Goal: Transaction & Acquisition: Purchase product/service

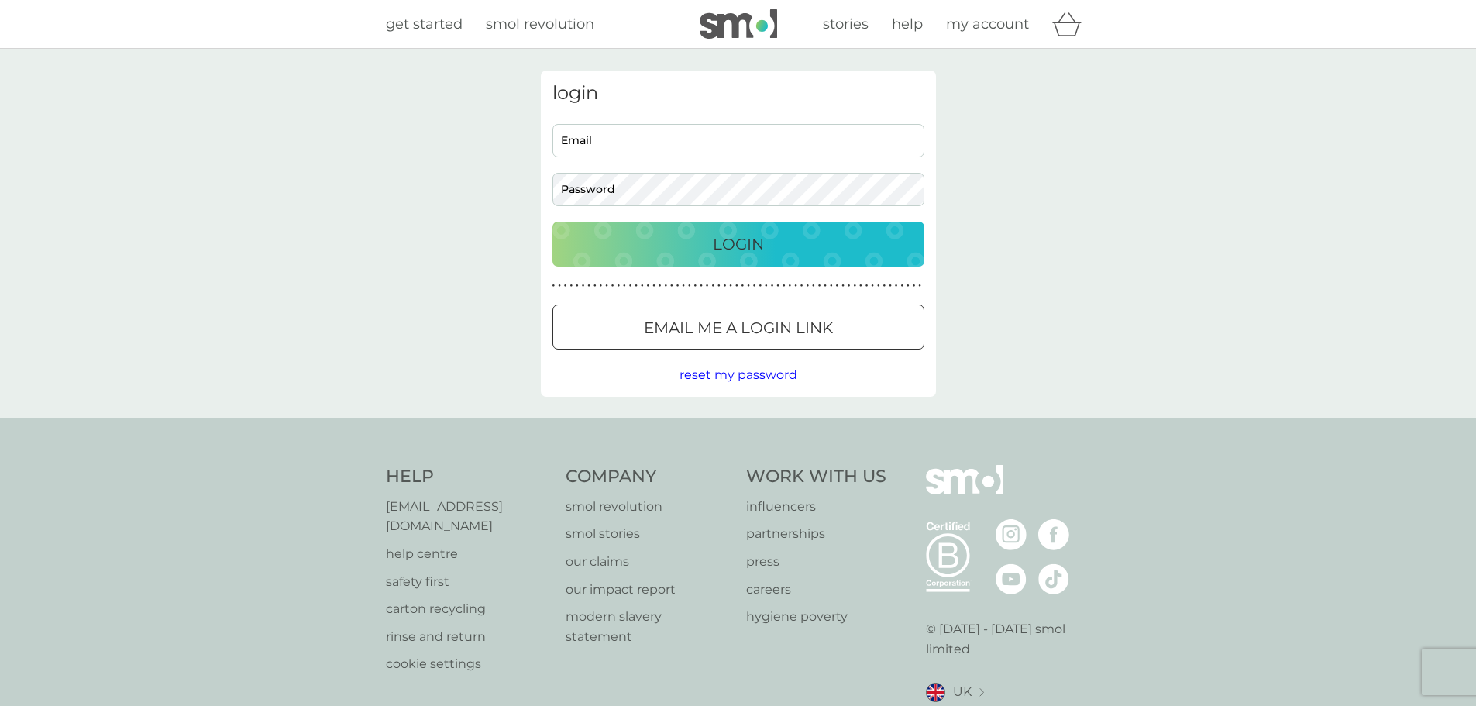
type input "alexis.watson1@googlemail.com"
click at [756, 238] on p "Login" at bounding box center [738, 244] width 51 height 25
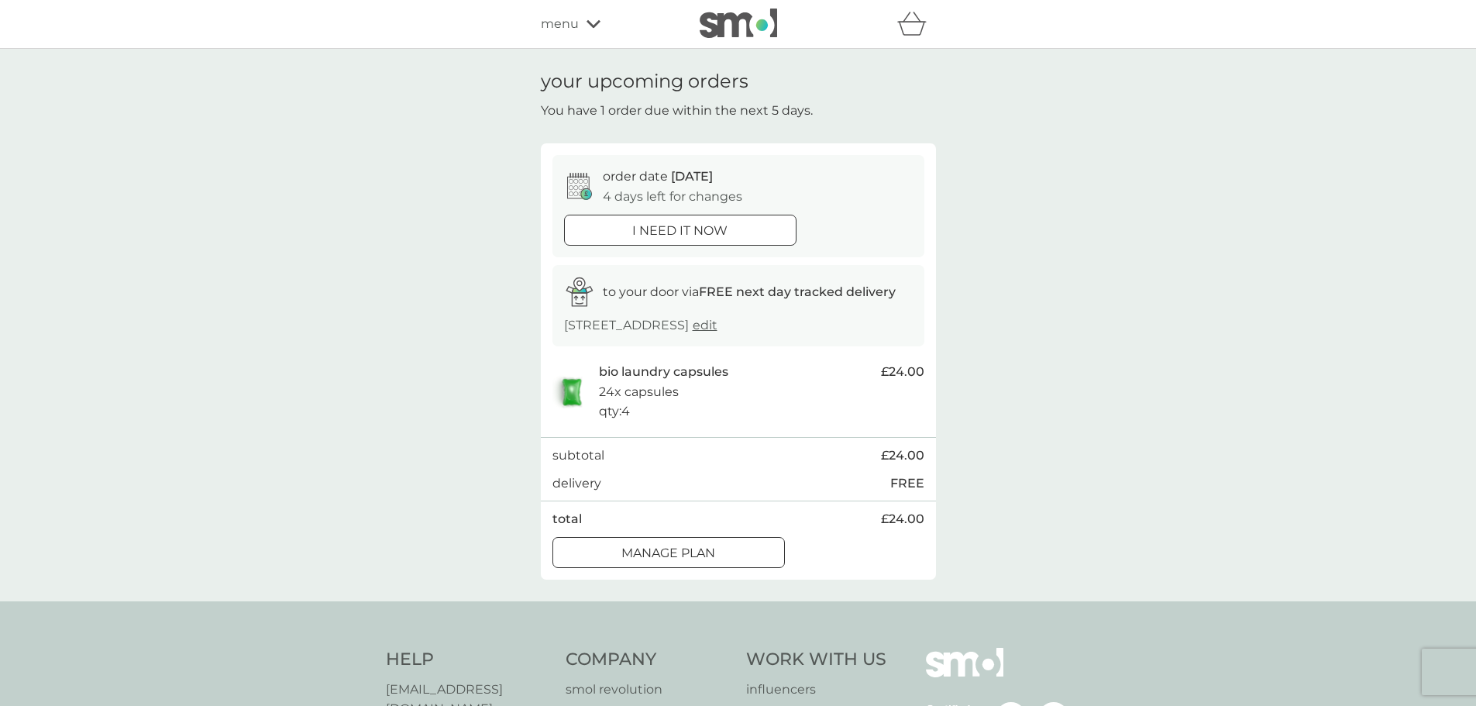
click at [655, 547] on div at bounding box center [669, 553] width 56 height 16
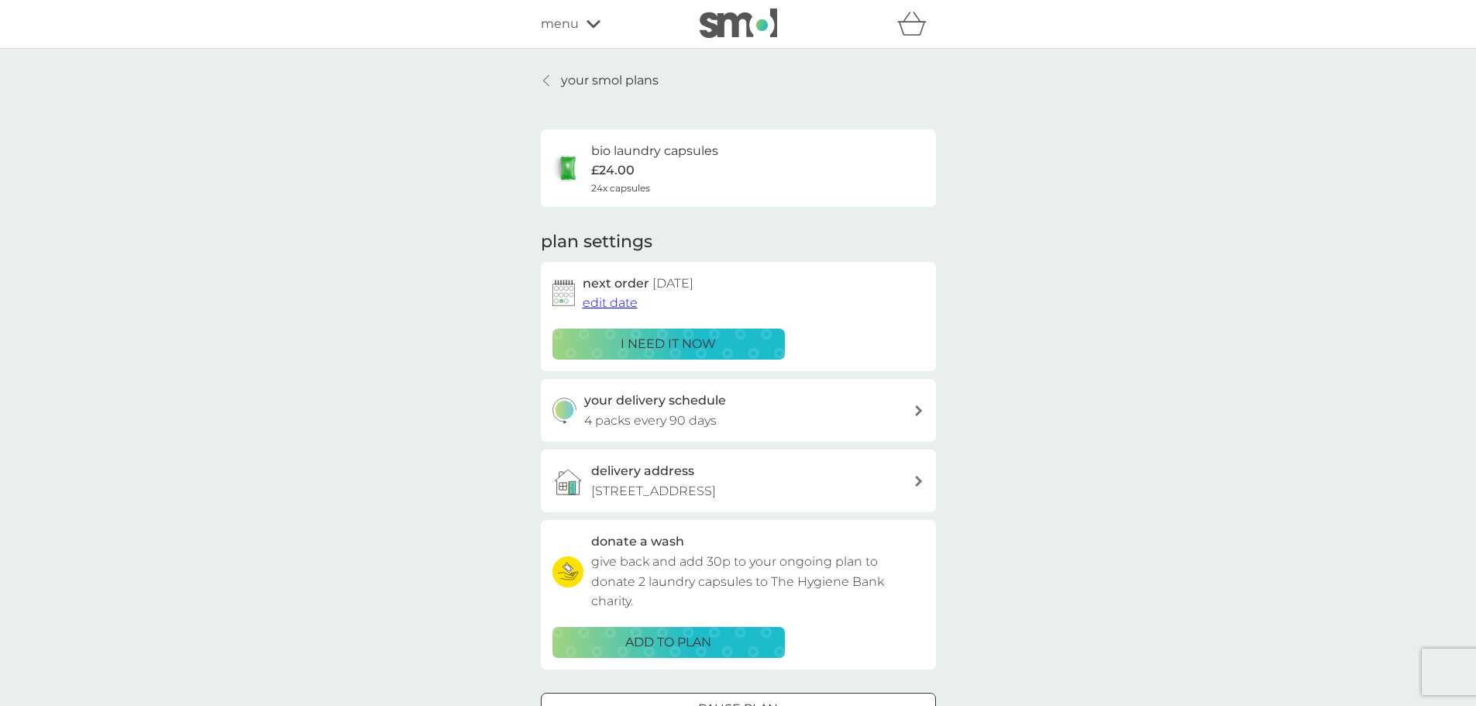
click at [664, 337] on p "i need it now" at bounding box center [668, 344] width 95 height 20
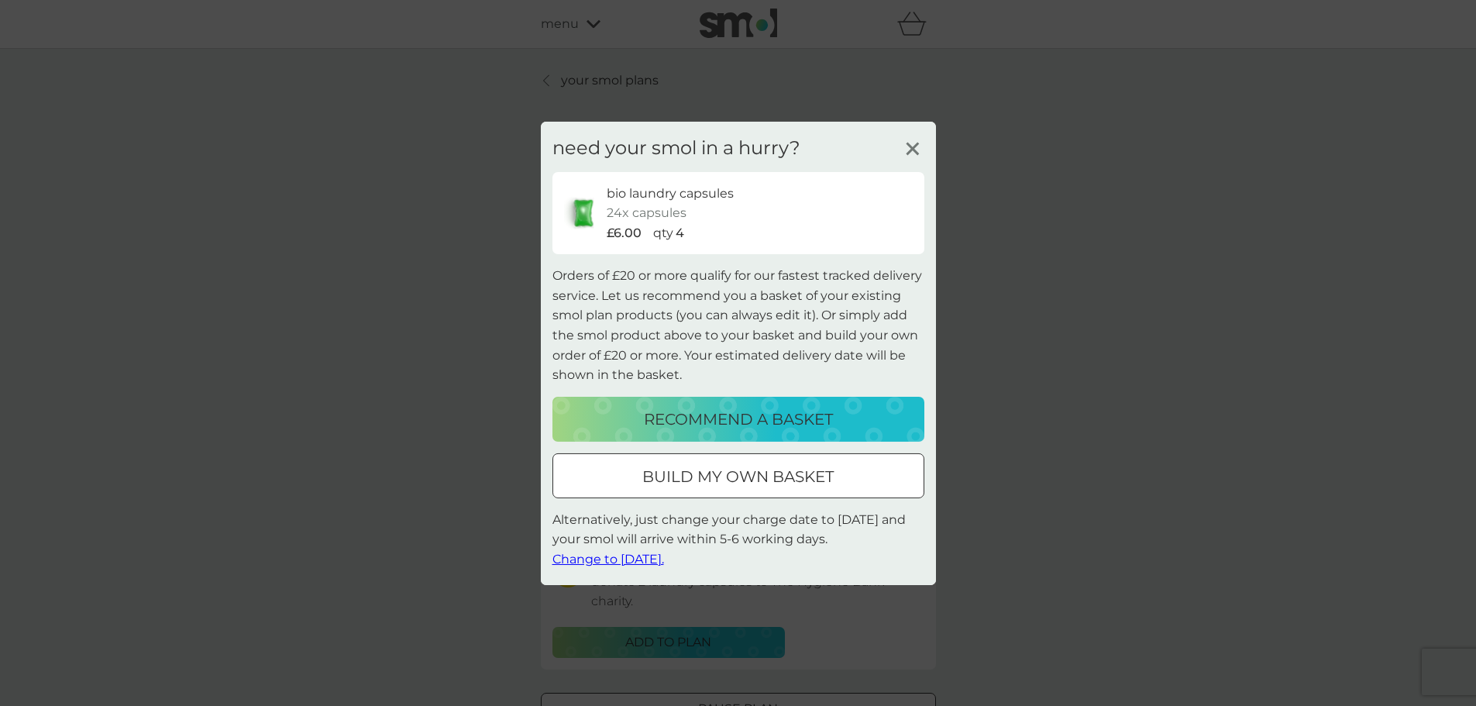
click at [730, 473] on div at bounding box center [738, 476] width 56 height 16
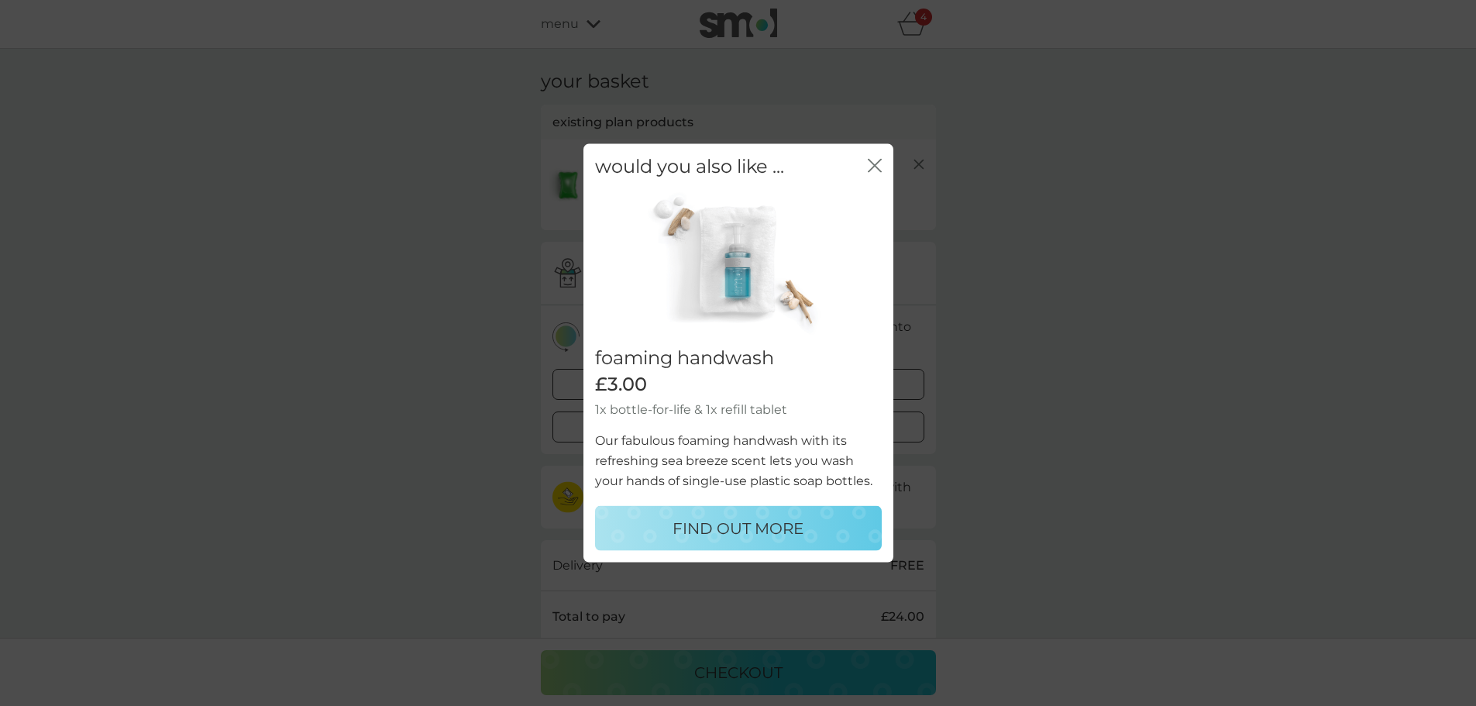
click at [877, 165] on icon "close" at bounding box center [875, 165] width 14 height 14
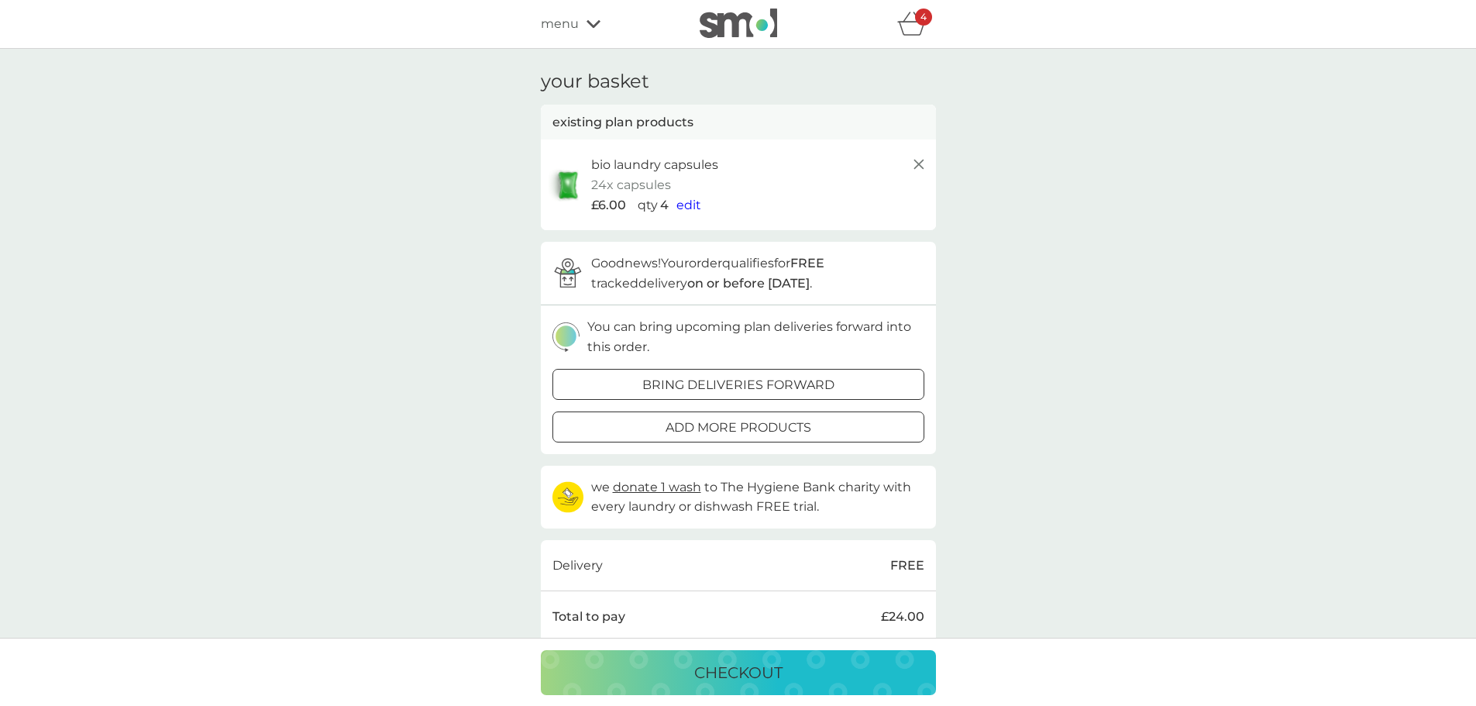
click at [716, 428] on div at bounding box center [738, 427] width 56 height 16
click at [728, 388] on div at bounding box center [738, 385] width 56 height 16
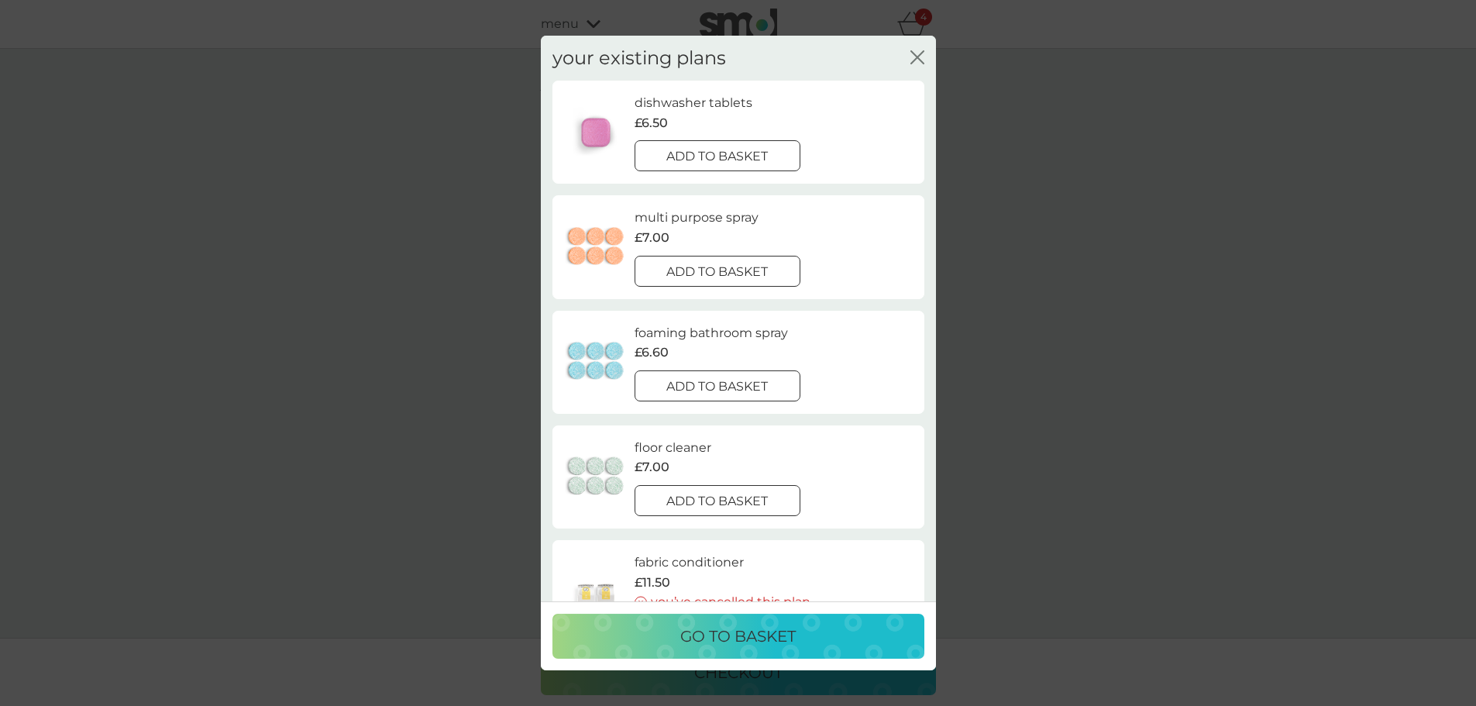
click at [721, 153] on div at bounding box center [718, 157] width 56 height 16
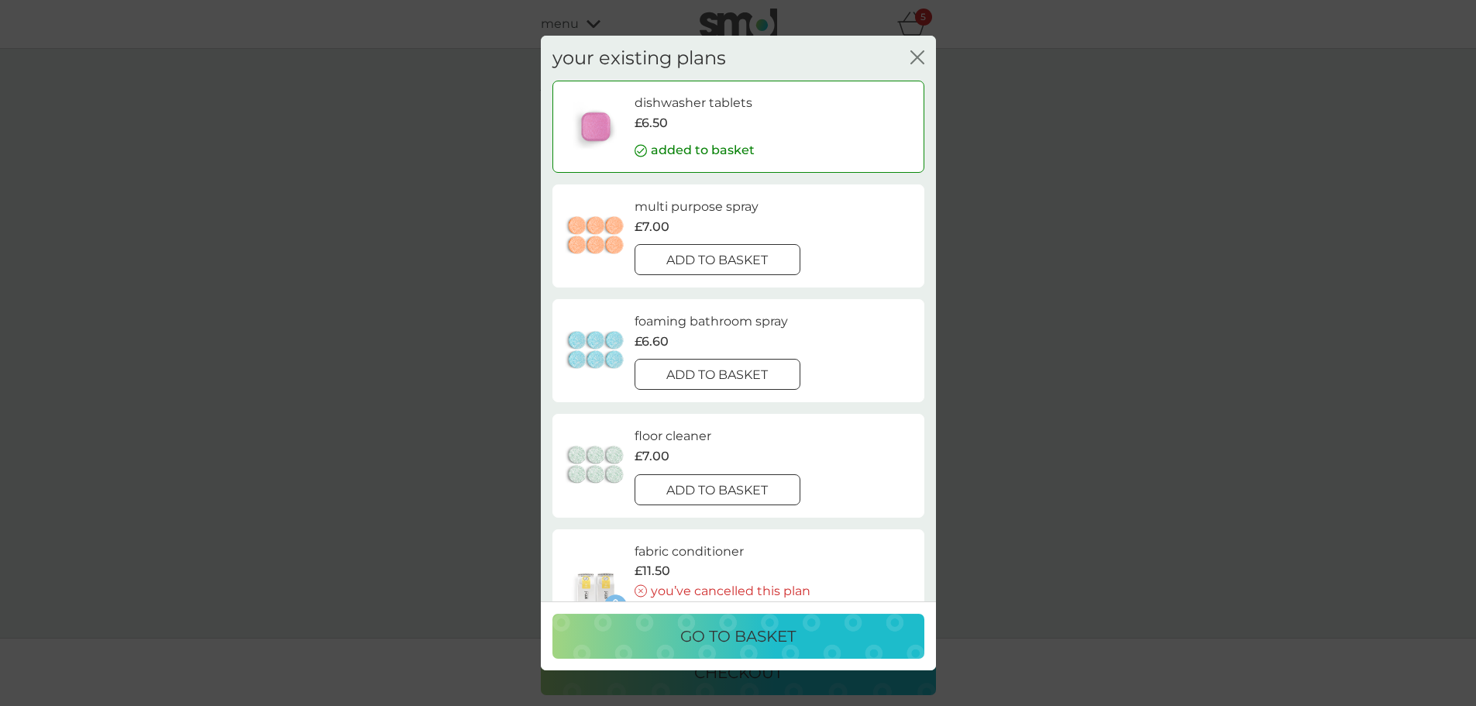
click at [918, 22] on div "your existing plans close dishwasher tablets £6.50 added to basket multi purpos…" at bounding box center [738, 353] width 1476 height 706
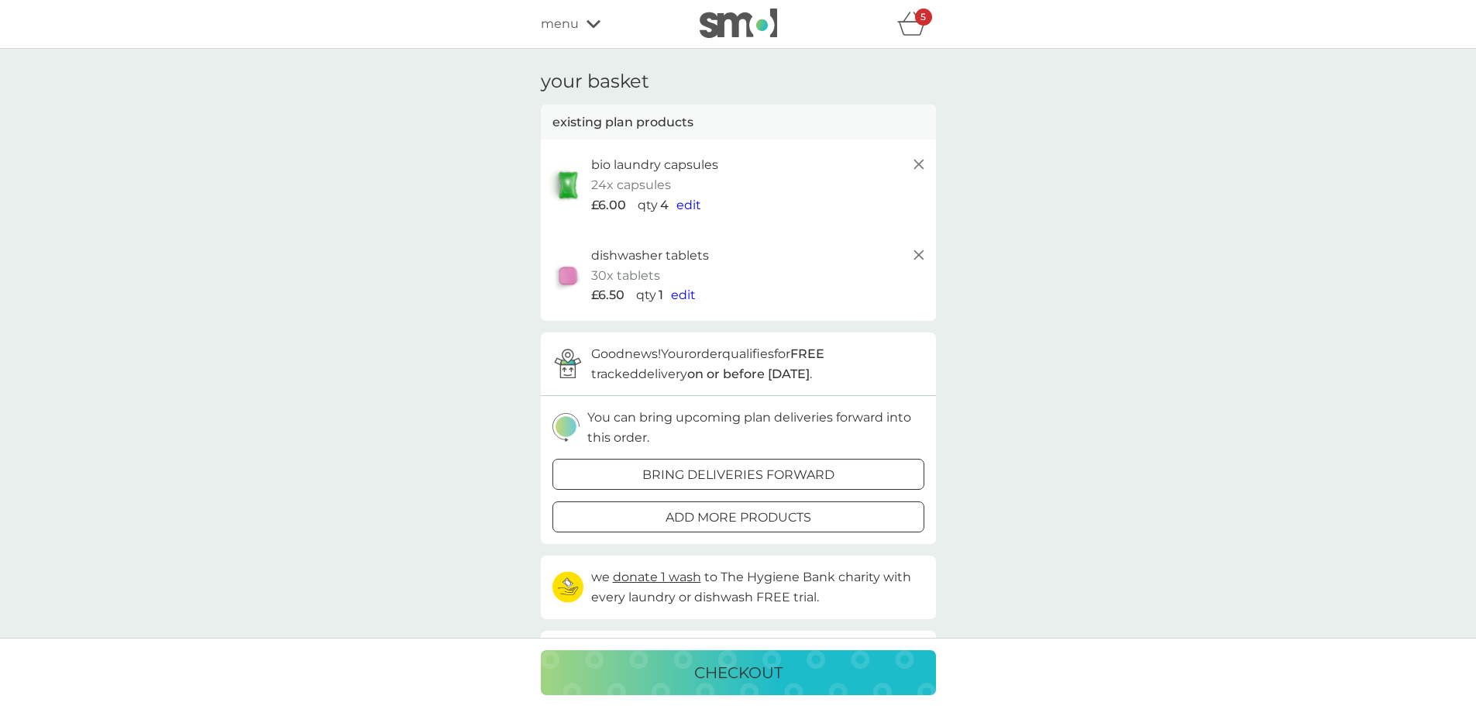
click at [919, 15] on div "5" at bounding box center [923, 17] width 17 height 17
click at [913, 24] on icon "basket" at bounding box center [911, 24] width 29 height 24
click at [680, 202] on span "edit" at bounding box center [688, 205] width 25 height 15
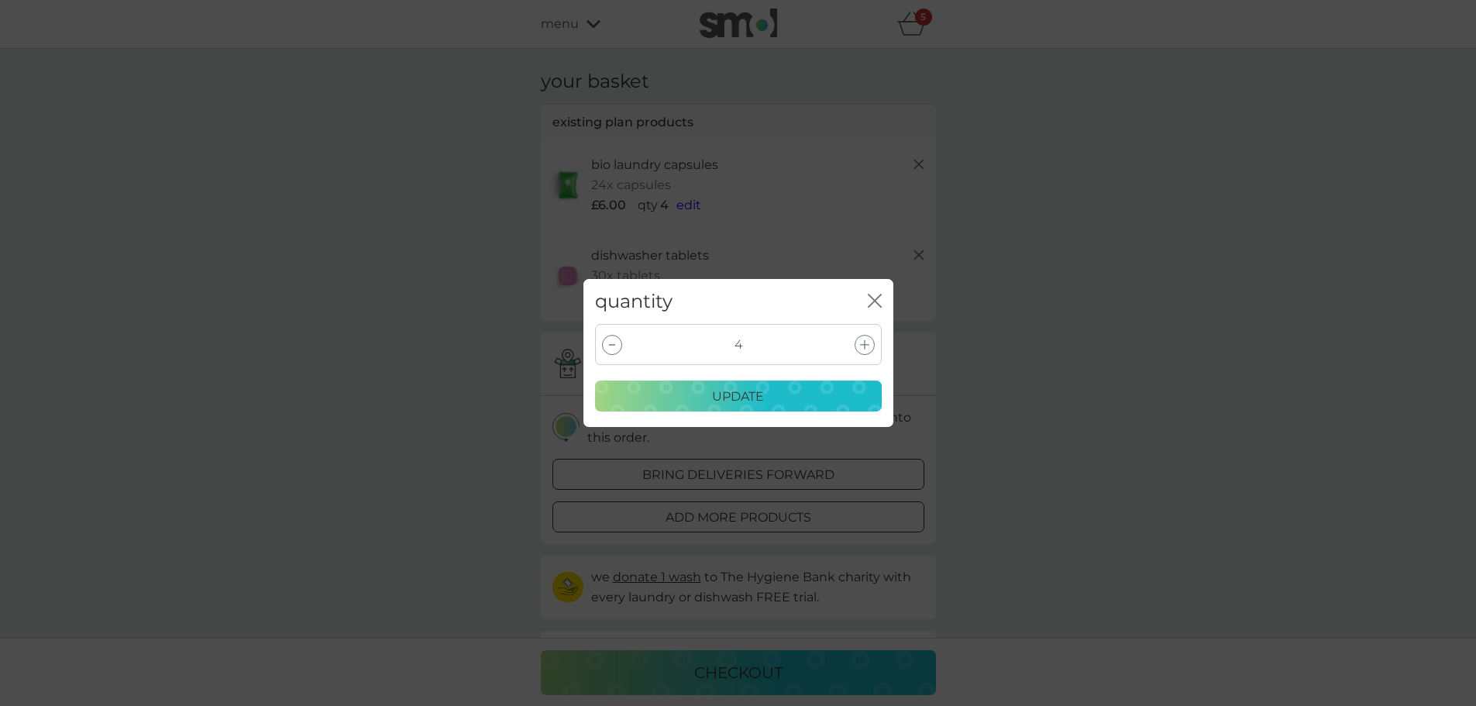
click at [864, 343] on icon at bounding box center [864, 344] width 9 height 9
click at [865, 347] on icon at bounding box center [864, 344] width 9 height 9
click at [782, 401] on div "update" at bounding box center [738, 397] width 267 height 20
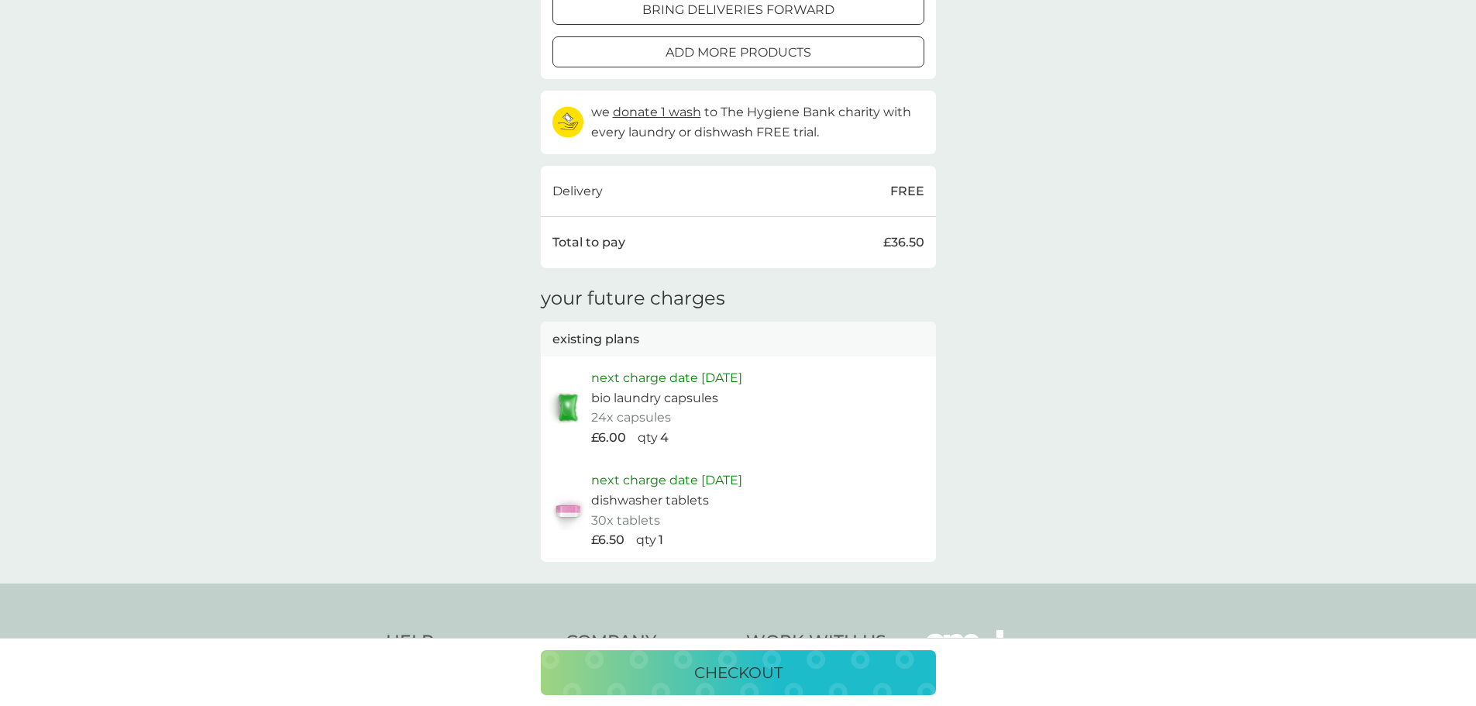
scroll to position [542, 0]
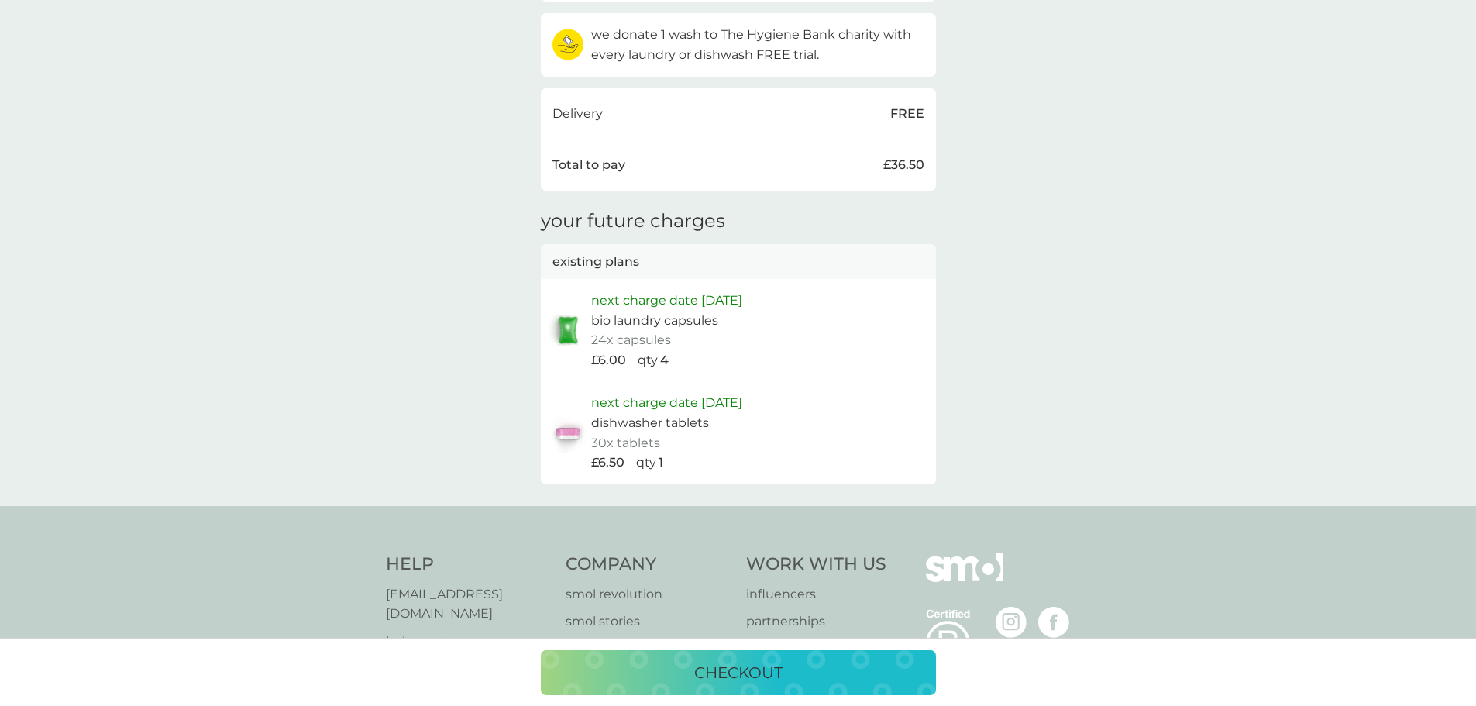
click at [721, 667] on p "checkout" at bounding box center [738, 672] width 88 height 25
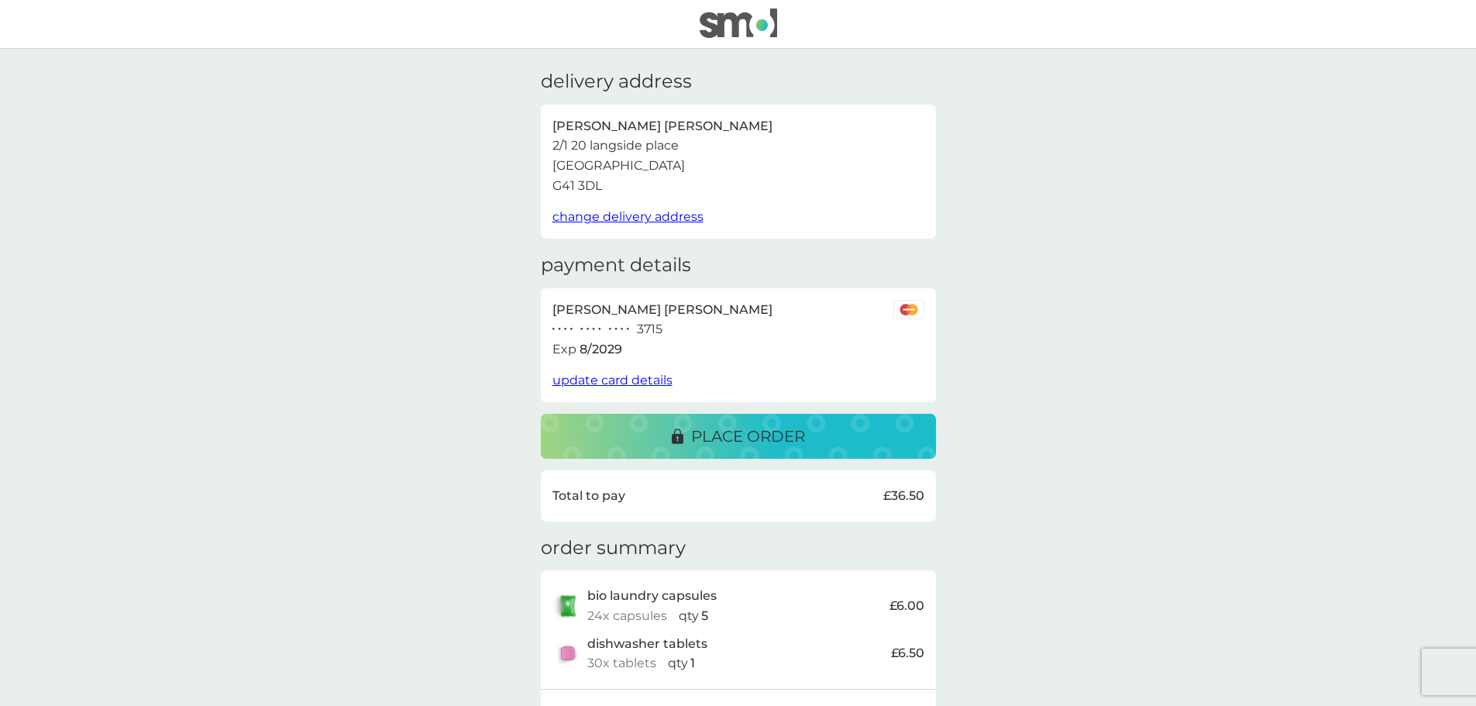
click at [740, 20] on img at bounding box center [738, 23] width 77 height 29
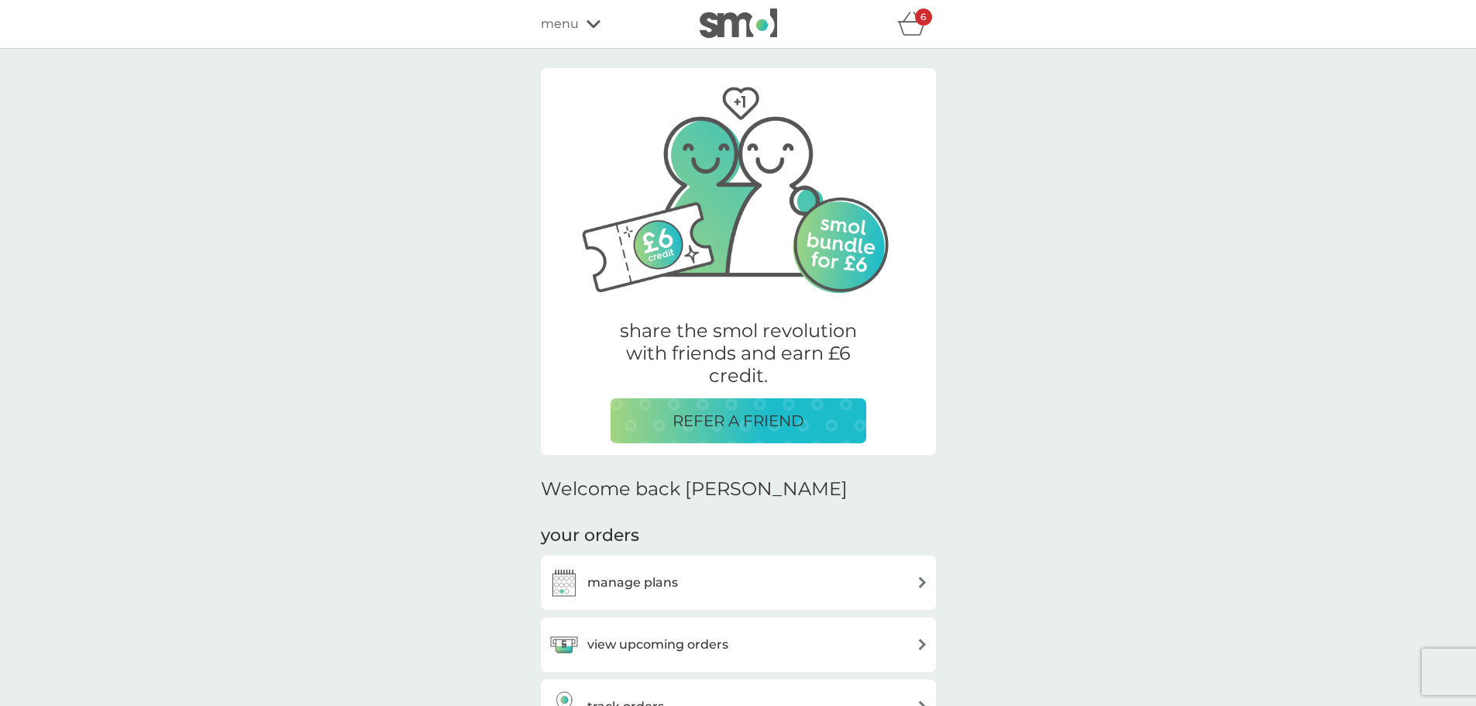
click at [632, 411] on div "REFER A FRIEND" at bounding box center [738, 420] width 225 height 25
click at [628, 573] on h3 "manage plans" at bounding box center [632, 583] width 91 height 20
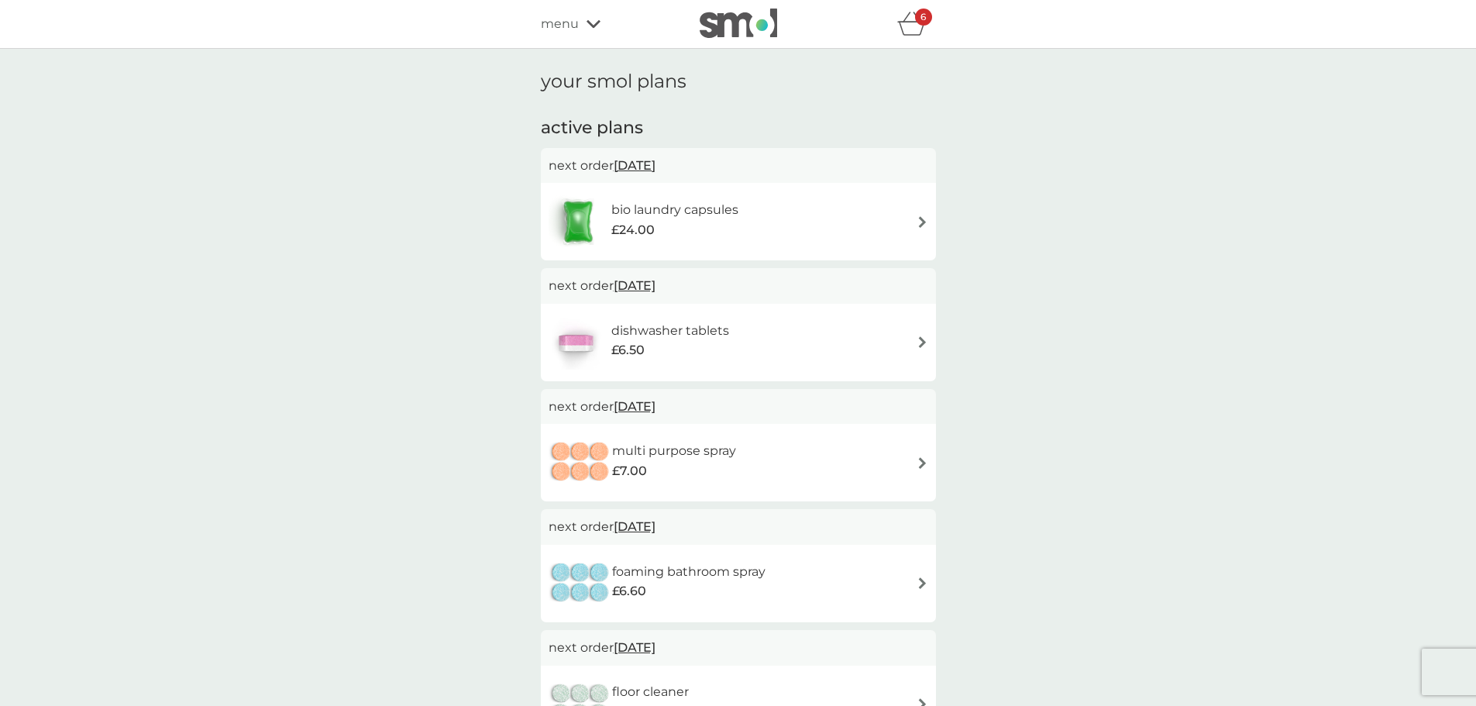
click at [653, 215] on h6 "bio laundry capsules" at bounding box center [674, 210] width 127 height 20
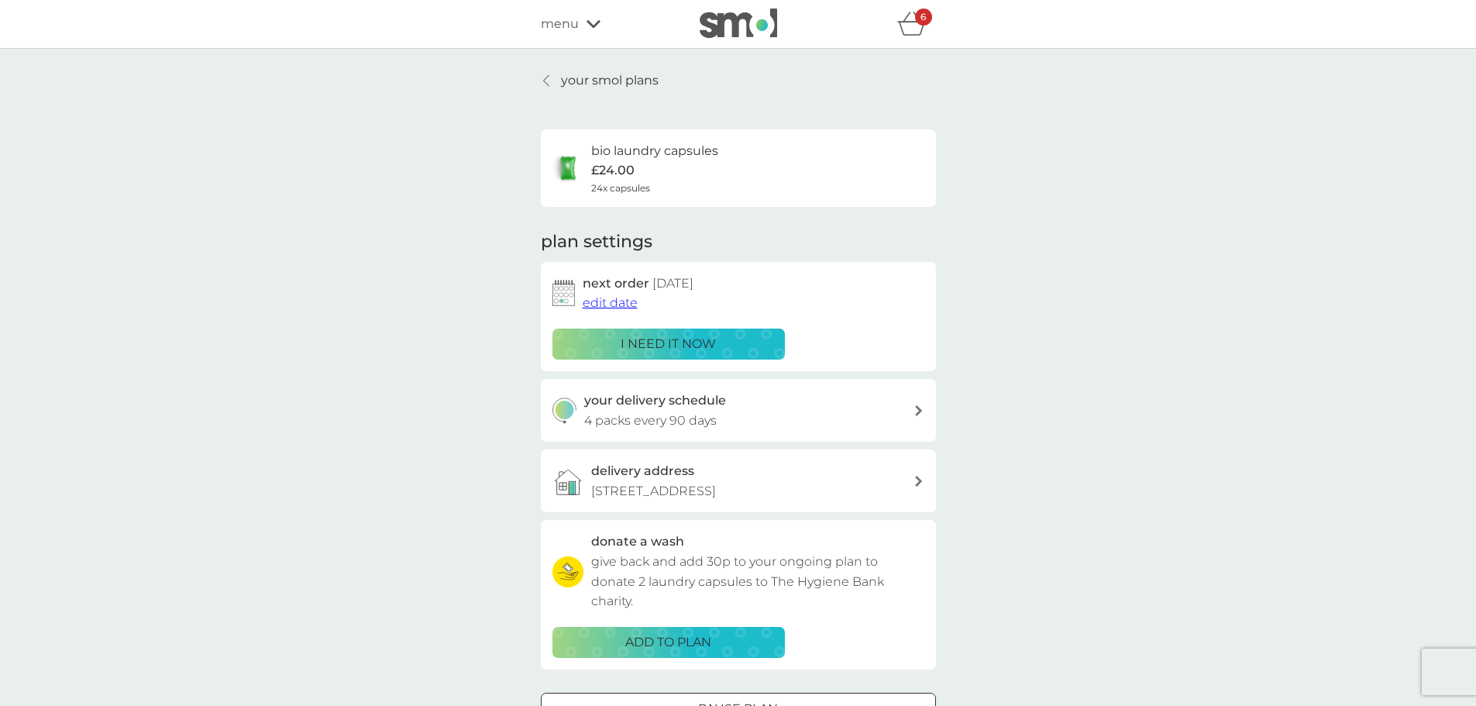
click at [915, 20] on div "6" at bounding box center [923, 17] width 17 height 17
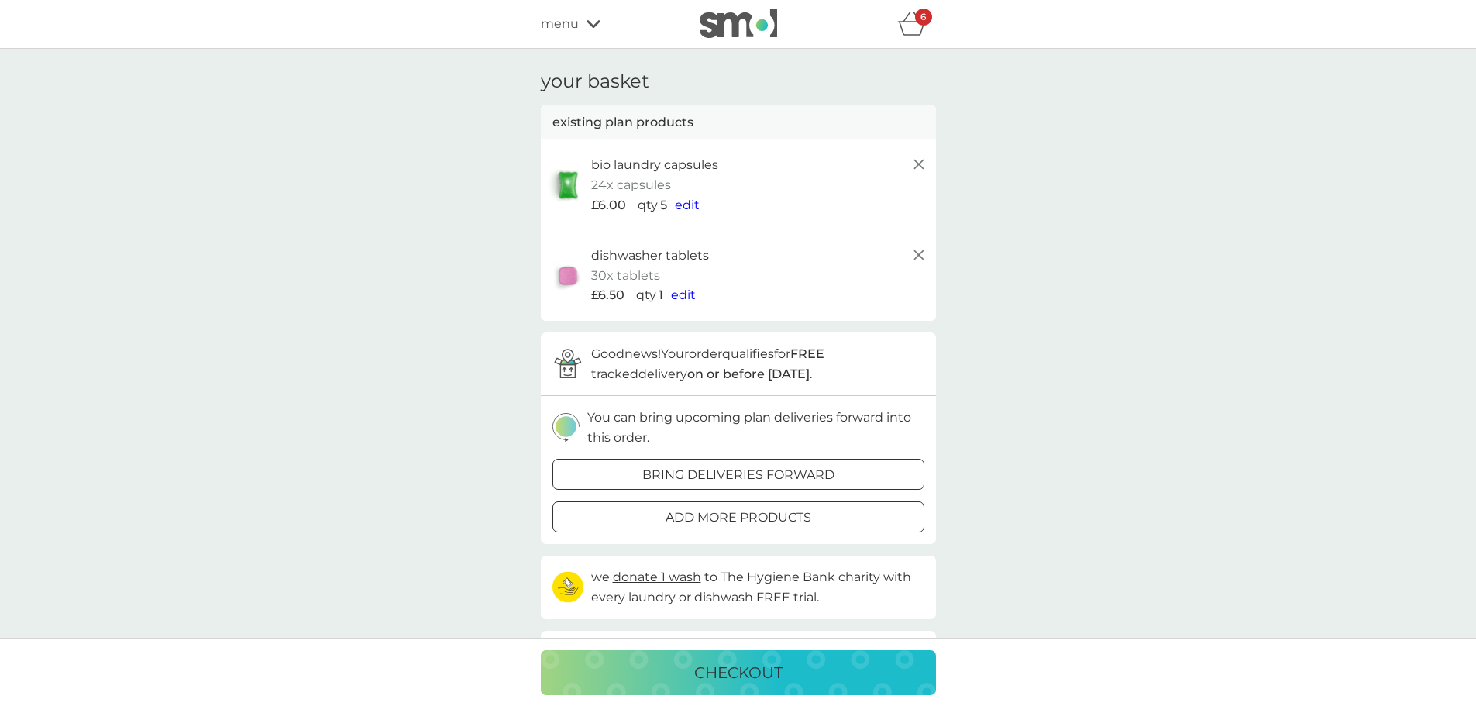
click at [686, 202] on span "edit" at bounding box center [687, 205] width 25 height 15
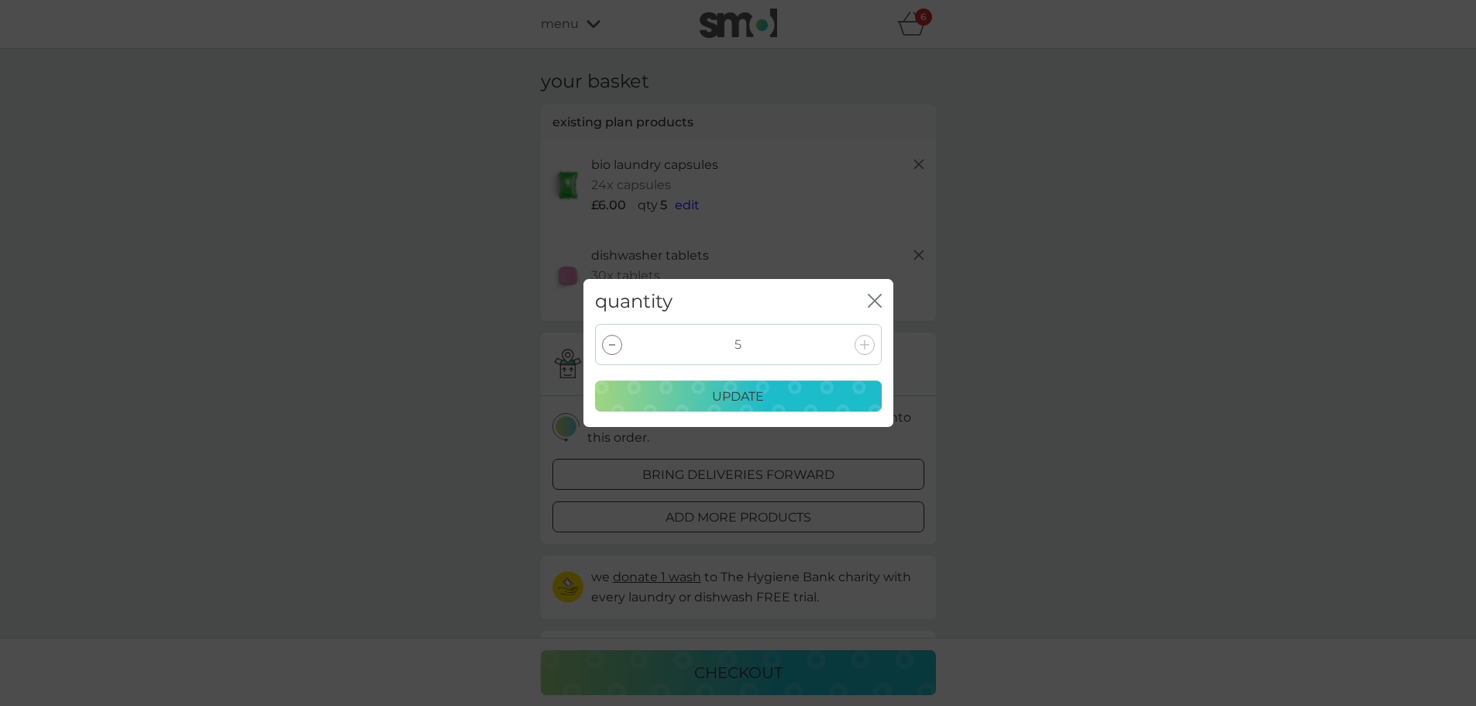
click at [610, 346] on div at bounding box center [612, 345] width 20 height 20
click at [729, 395] on p "update" at bounding box center [738, 397] width 52 height 20
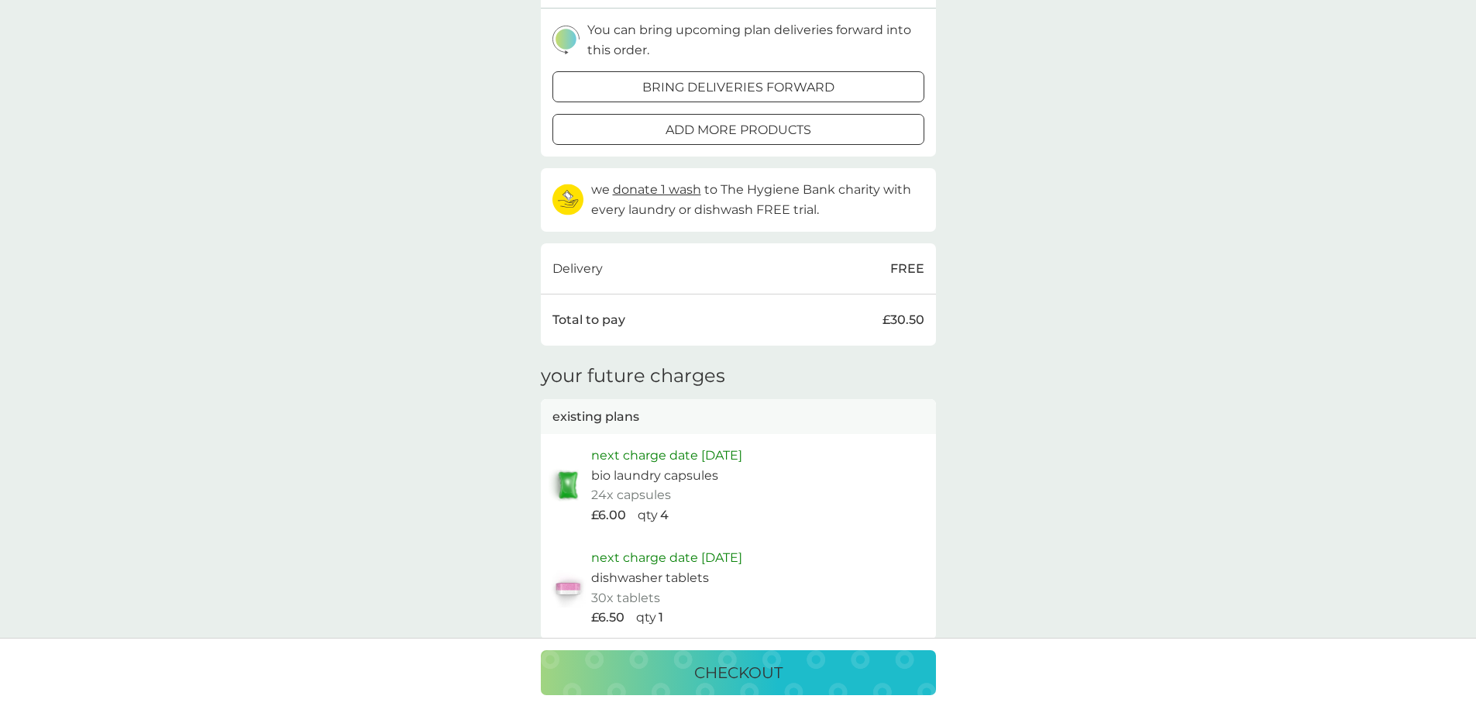
scroll to position [620, 0]
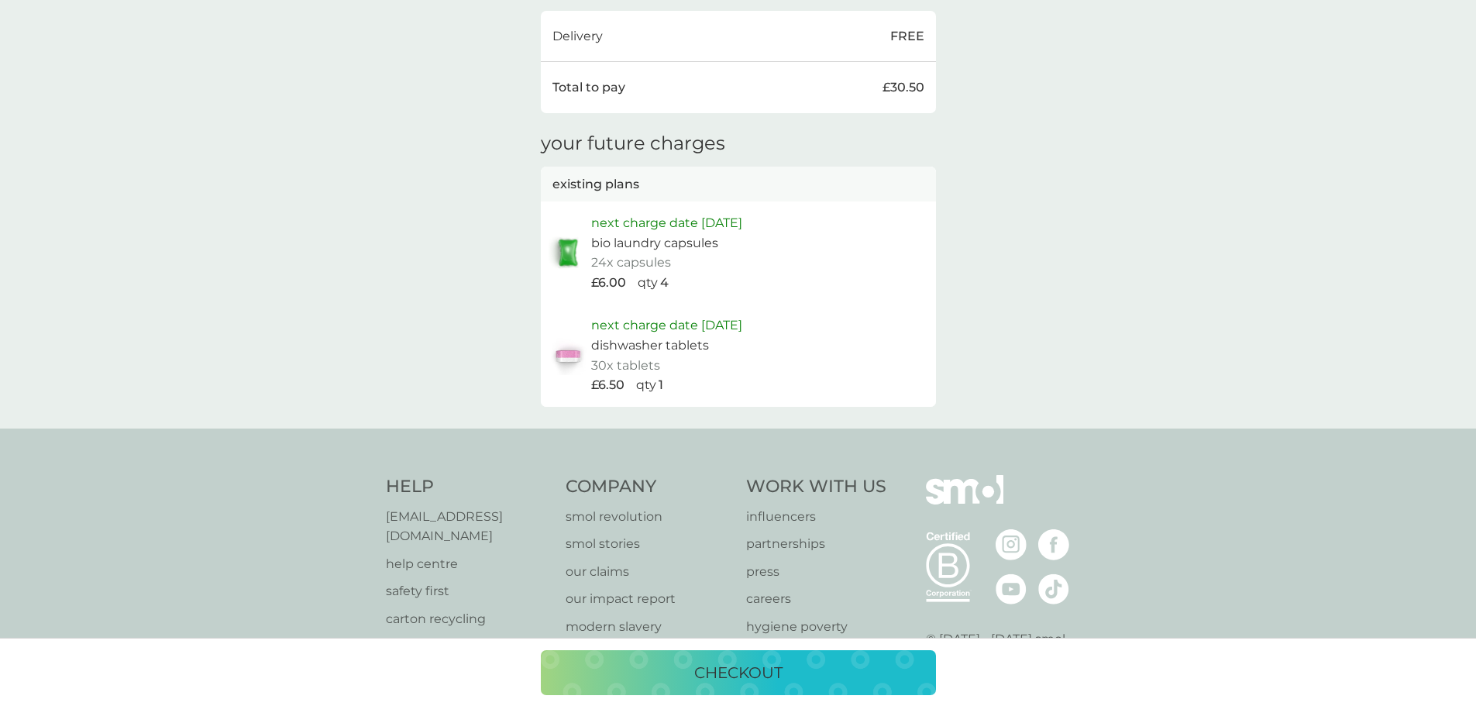
click at [724, 661] on p "checkout" at bounding box center [738, 672] width 88 height 25
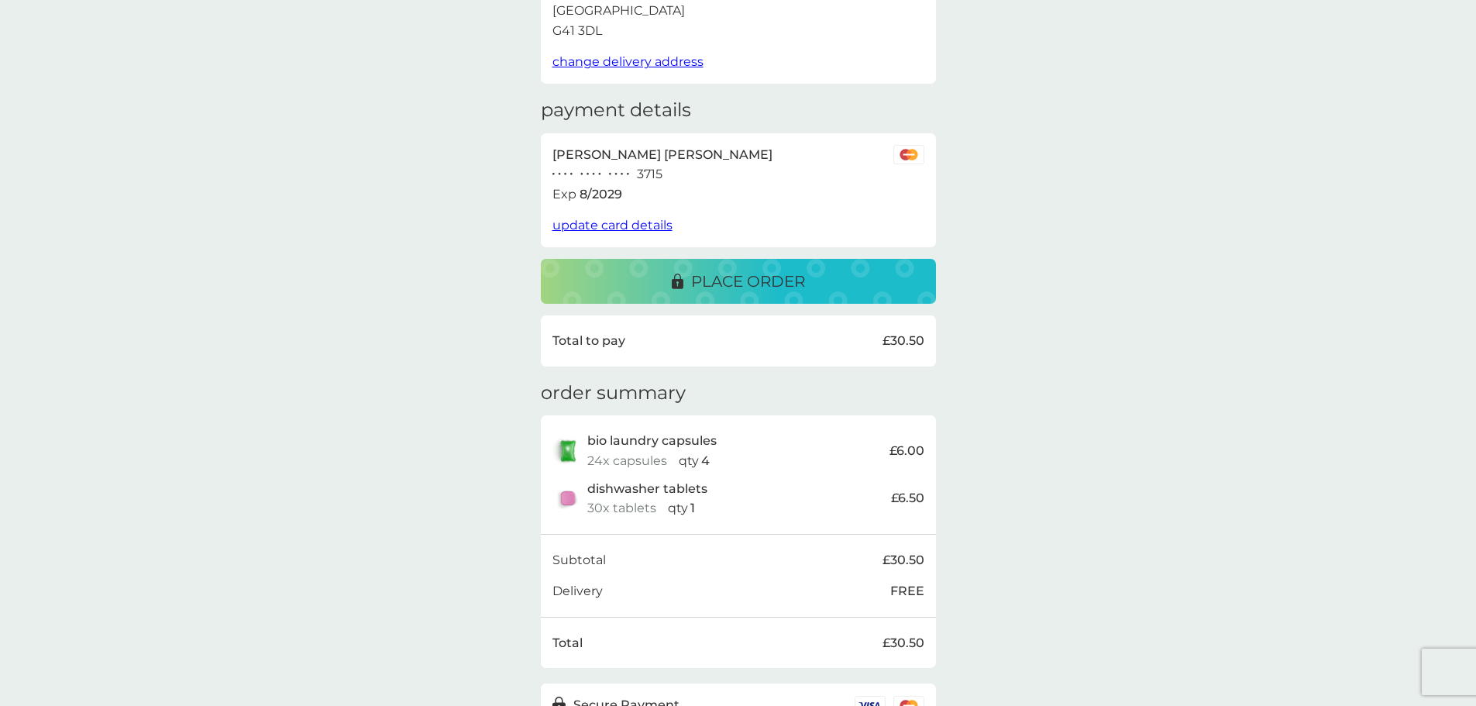
scroll to position [243, 0]
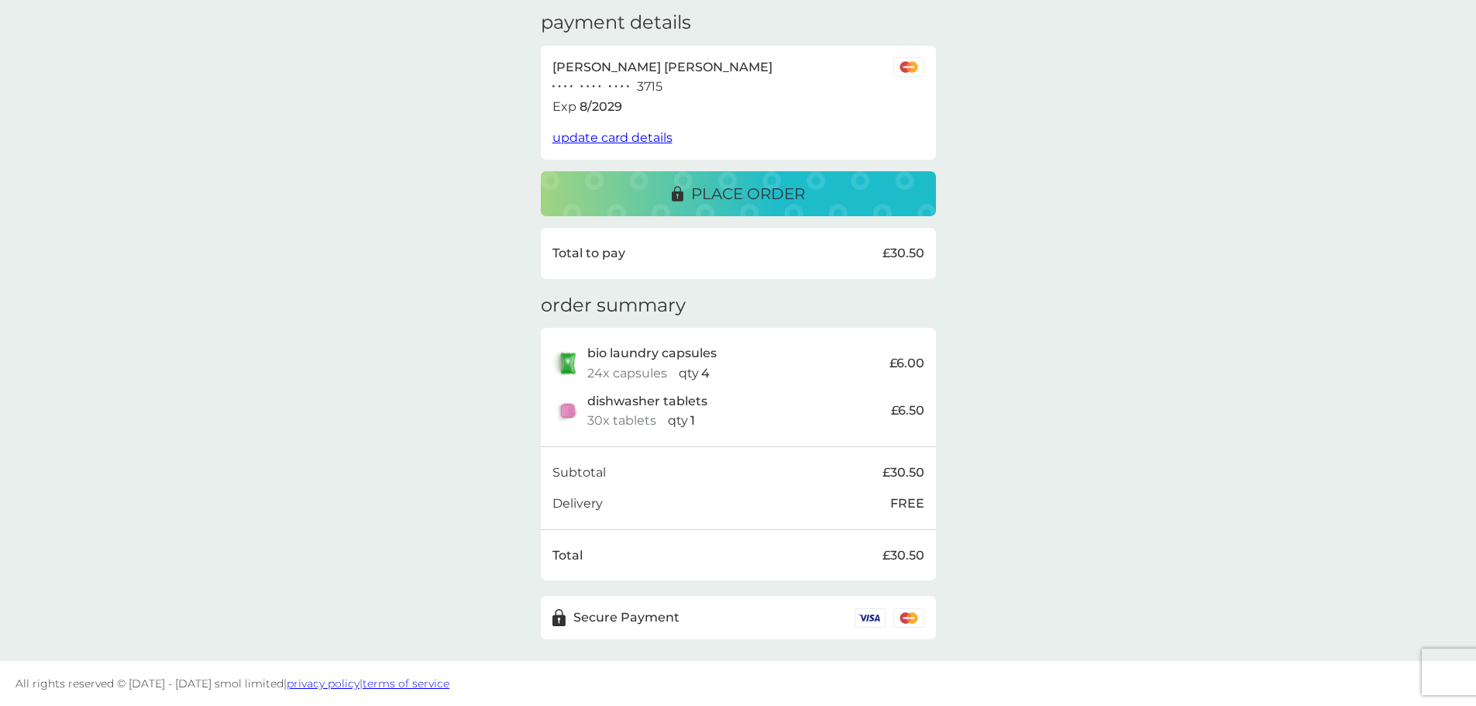
click at [763, 197] on p "place order" at bounding box center [748, 193] width 114 height 25
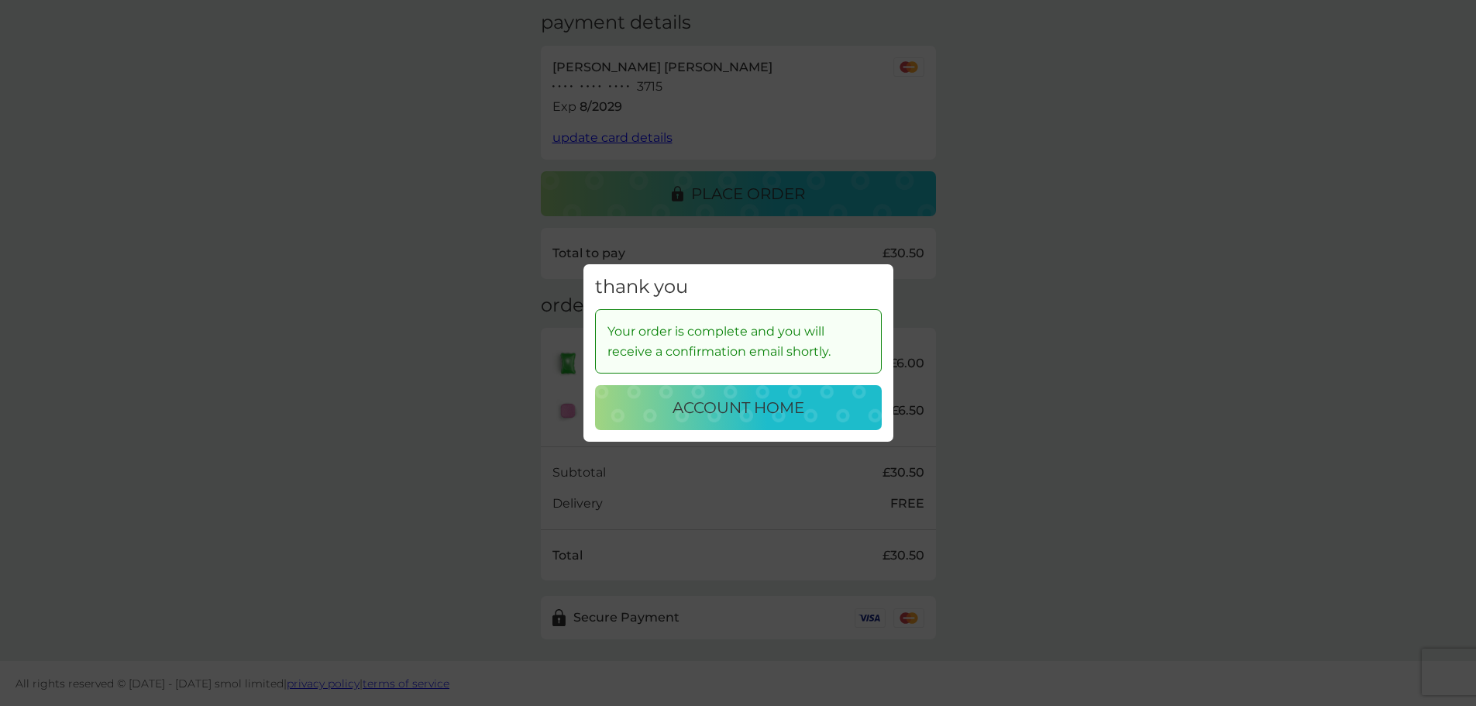
click at [747, 400] on p "account home" at bounding box center [739, 407] width 132 height 25
